Goal: Navigation & Orientation: Find specific page/section

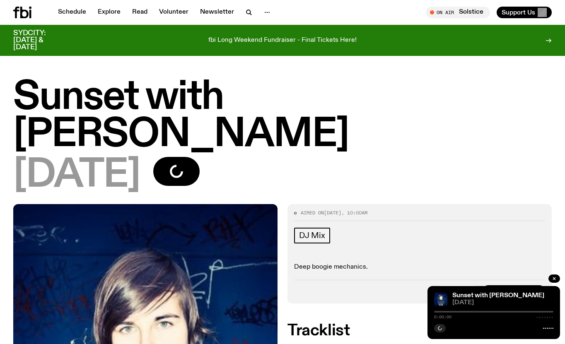
scroll to position [206, 0]
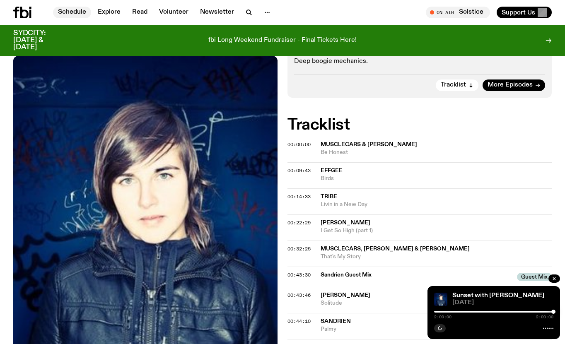
click at [59, 17] on link "Schedule" at bounding box center [72, 13] width 38 height 12
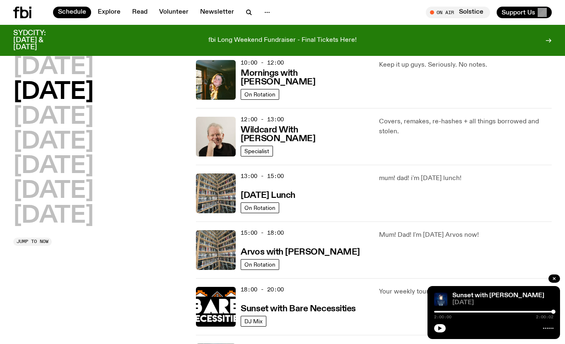
scroll to position [303, 0]
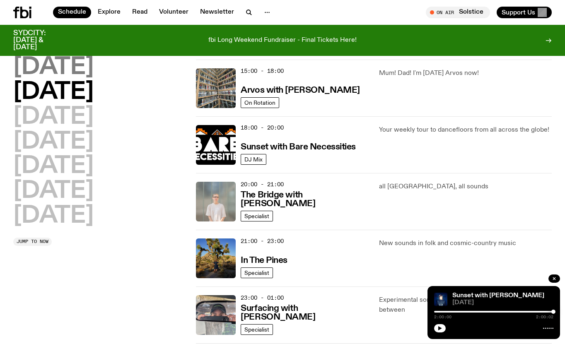
click at [46, 64] on h2 "[DATE]" at bounding box center [53, 67] width 80 height 23
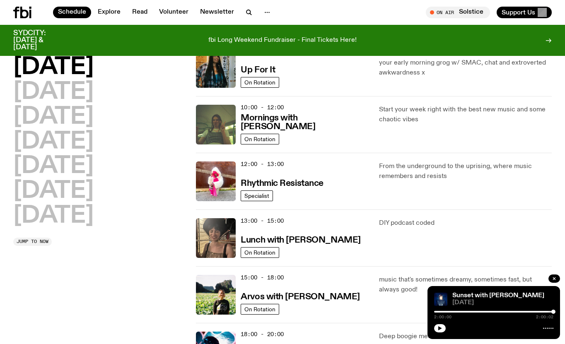
scroll to position [179, 0]
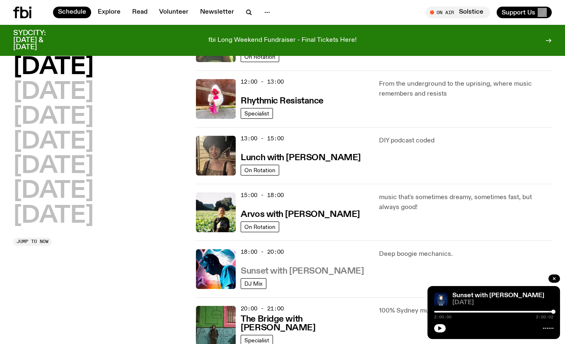
click at [257, 273] on h3 "Sunset with [PERSON_NAME]" at bounding box center [302, 271] width 123 height 9
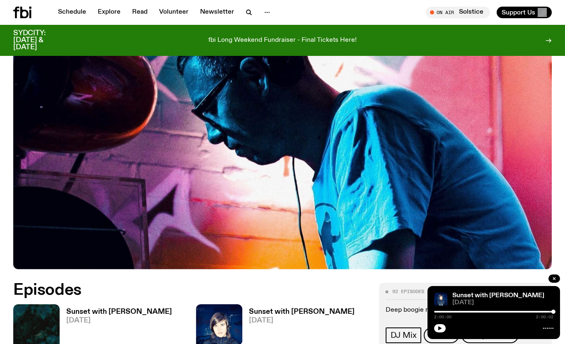
scroll to position [342, 0]
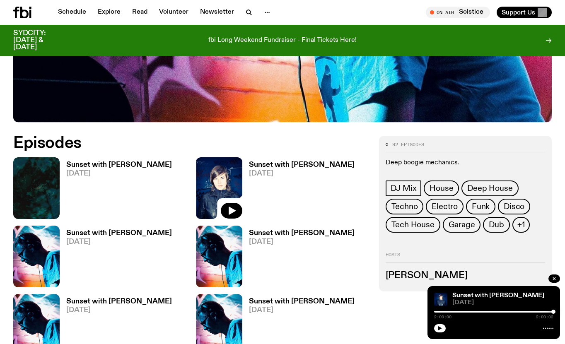
click at [91, 161] on h3 "Sunset with [PERSON_NAME]" at bounding box center [119, 164] width 106 height 7
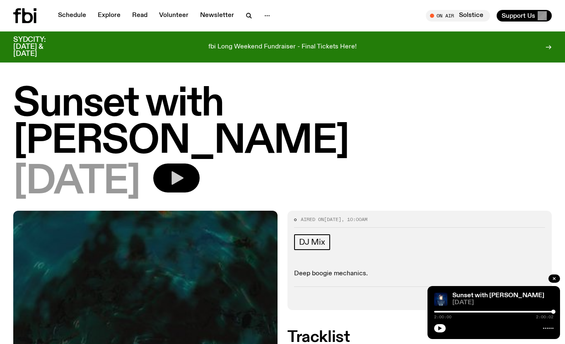
click at [185, 170] on icon "button" at bounding box center [176, 178] width 17 height 17
click at [438, 327] on icon "button" at bounding box center [439, 328] width 5 height 5
